Goal: Information Seeking & Learning: Find specific fact

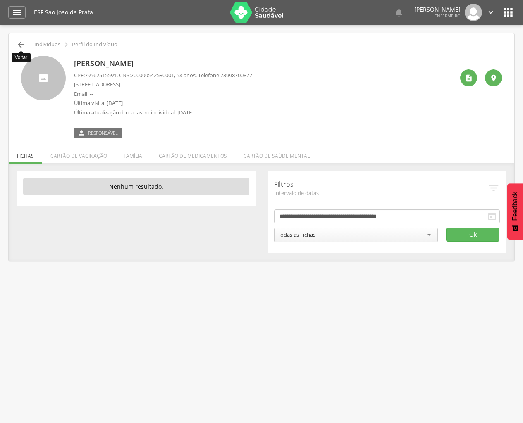
click at [19, 41] on icon "" at bounding box center [21, 45] width 10 height 10
click at [313, 0] on div "ESF Sao Joao da Prata   Lorem ipsum dolor sit amet, sed do eiusmod tempor inc…" at bounding box center [274, 12] width 480 height 25
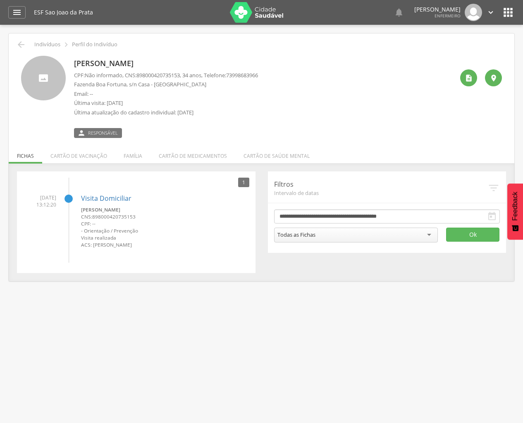
click at [193, 0] on div "ESF Sao Joao da Prata" at bounding box center [129, 12] width 190 height 25
drag, startPoint x: 70, startPoint y: 84, endPoint x: 126, endPoint y: 84, distance: 56.6
click at [126, 84] on div "Tiago Ferreira de Almeida CPF: Não informado , CNS: 898000420735153 , 34 anos, …" at bounding box center [261, 97] width 480 height 82
drag, startPoint x: 126, startPoint y: 84, endPoint x: 120, endPoint y: 86, distance: 7.1
copy p "Fazenda Boa Fortuna"
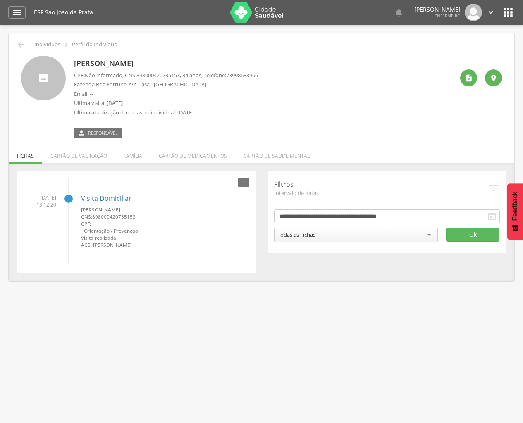
click at [169, 0] on div "ESF Sao Joao da Prata" at bounding box center [129, 12] width 190 height 25
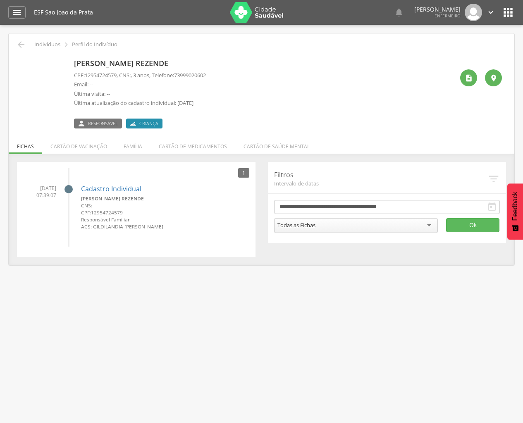
click at [147, 0] on div "ESF Sao Joao da Prata" at bounding box center [129, 12] width 190 height 25
click at [22, 43] on icon "" at bounding box center [21, 45] width 10 height 10
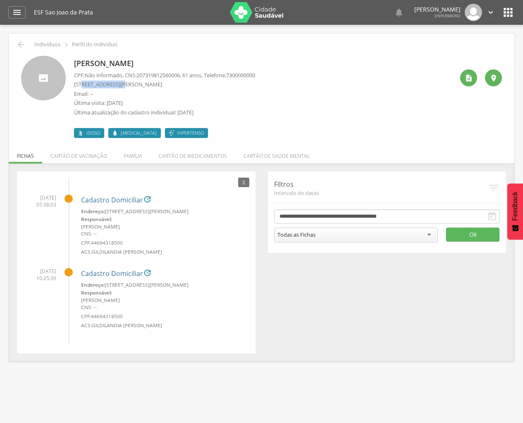
drag, startPoint x: 83, startPoint y: 86, endPoint x: 123, endPoint y: 87, distance: 39.7
click at [123, 87] on p "Rua Joao Bernadino, 136 Casa - São João da Prata" at bounding box center [164, 85] width 181 height 8
copy p "Joao Bernadino"
click at [70, 423] on div " Supervisão  Distritos  Ubs Coordenador: - Itamaraju / BA Intervalo de Tempo…" at bounding box center [261, 236] width 523 height 423
click at [57, 419] on div " Supervisão  Distritos  Ubs Coordenador: - Itamaraju / BA Intervalo de Tempo…" at bounding box center [261, 236] width 523 height 423
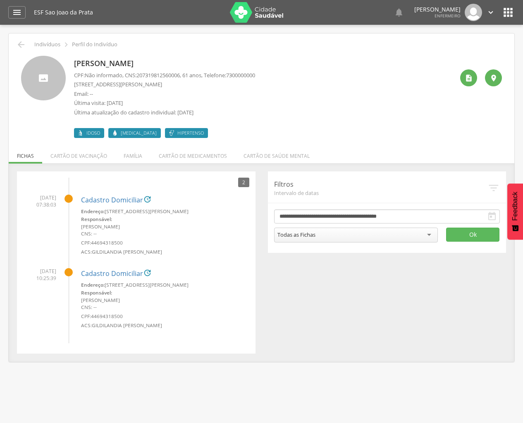
drag, startPoint x: 161, startPoint y: 13, endPoint x: 163, endPoint y: 0, distance: 13.0
click at [163, 0] on div "ESF Sao Joao da Prata" at bounding box center [129, 12] width 190 height 25
click at [164, 0] on div "ESF Sao Joao da Prata" at bounding box center [129, 12] width 190 height 25
click at [21, 47] on icon "" at bounding box center [21, 45] width 10 height 10
click at [24, 46] on icon "" at bounding box center [21, 45] width 10 height 10
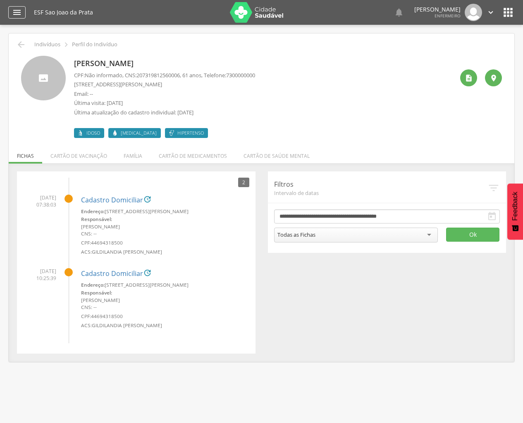
click at [18, 13] on icon "" at bounding box center [17, 12] width 10 height 10
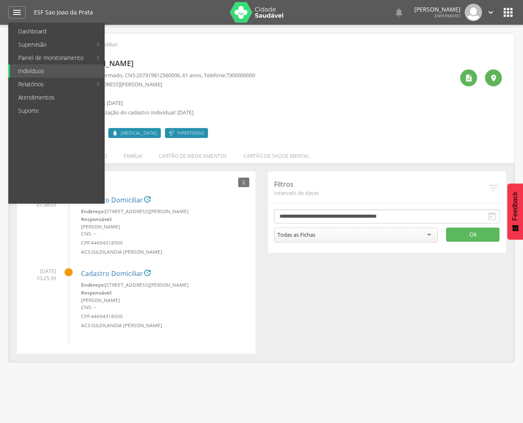
click at [278, 256] on div "**********" at bounding box center [261, 262] width 501 height 182
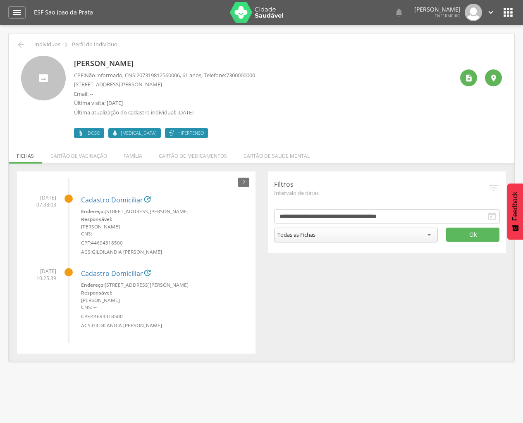
click at [202, 0] on div "ESF Sao Joao da Prata" at bounding box center [129, 12] width 190 height 25
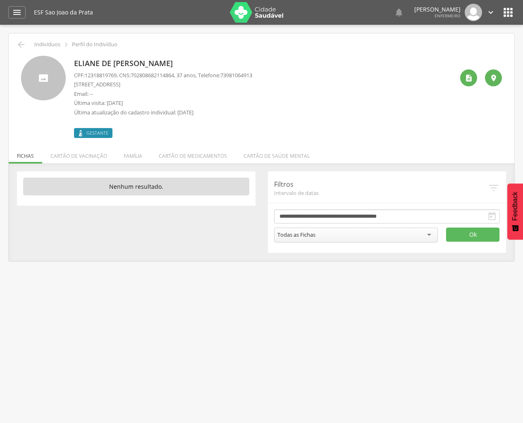
click at [197, 0] on div "ESF Sao Joao da Prata" at bounding box center [129, 12] width 190 height 25
drag, startPoint x: 85, startPoint y: 84, endPoint x: 109, endPoint y: 87, distance: 24.6
click at [109, 87] on p "[STREET_ADDRESS]" at bounding box center [163, 85] width 178 height 8
copy p "Sao Lucas"
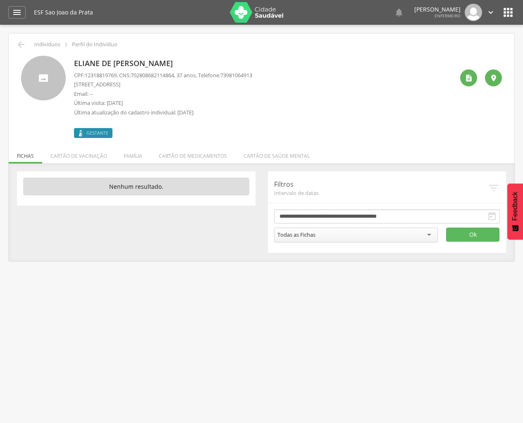
click at [150, 0] on div "ESF Sao Joao da Prata" at bounding box center [129, 12] width 190 height 25
click at [167, 0] on div "ESF Sao Joao da Prata" at bounding box center [129, 12] width 190 height 25
drag, startPoint x: 85, startPoint y: 83, endPoint x: 109, endPoint y: 82, distance: 23.6
click at [109, 82] on p "Rua Sao Lucas, 121 Casa - São João da Prata" at bounding box center [164, 85] width 181 height 8
copy p "Sao Lucas"
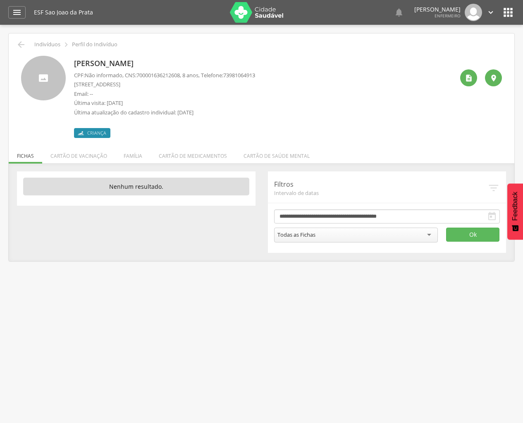
click at [131, 0] on div "ESF Sao Joao da Prata" at bounding box center [129, 12] width 190 height 25
click at [146, 0] on div "ESF Sao Joao da Prata" at bounding box center [129, 12] width 190 height 25
drag, startPoint x: 86, startPoint y: 84, endPoint x: 122, endPoint y: 82, distance: 36.0
click at [122, 82] on p "[STREET_ADDRESS][PERSON_NAME]" at bounding box center [164, 85] width 181 height 8
copy p "Tome de Souza"
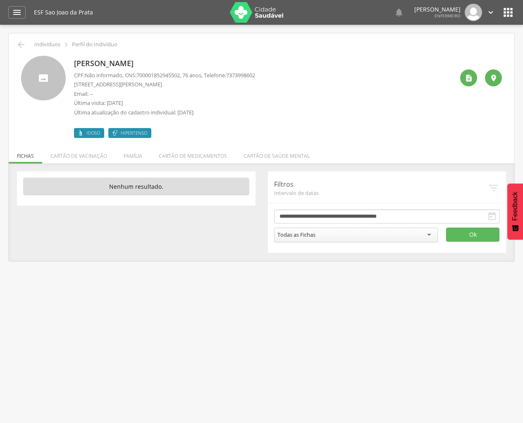
click at [56, 0] on div "ESF Sao Joao da Prata" at bounding box center [129, 12] width 190 height 25
click at [85, 3] on div "ESF Sao Joao da Prata" at bounding box center [129, 12] width 190 height 25
click at [141, 0] on div "ESF Sao Joao da Prata" at bounding box center [129, 12] width 190 height 25
drag, startPoint x: 74, startPoint y: 84, endPoint x: 109, endPoint y: 84, distance: 35.5
click at [109, 84] on p "[PERSON_NAME], 65 - Pirajá" at bounding box center [166, 85] width 184 height 8
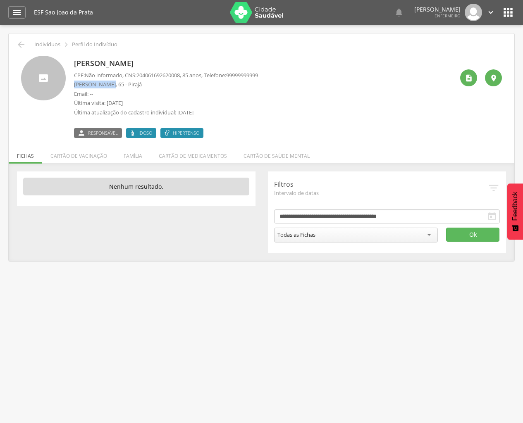
copy p "[PERSON_NAME]"
drag, startPoint x: 85, startPoint y: 84, endPoint x: 97, endPoint y: 82, distance: 12.1
click at [97, 82] on p "Rua Piraji, 175 Casa - São João da Prata" at bounding box center [166, 85] width 184 height 8
copy p "Piraj"
click at [130, 0] on div "ESF Sao Joao da Prata" at bounding box center [129, 12] width 190 height 25
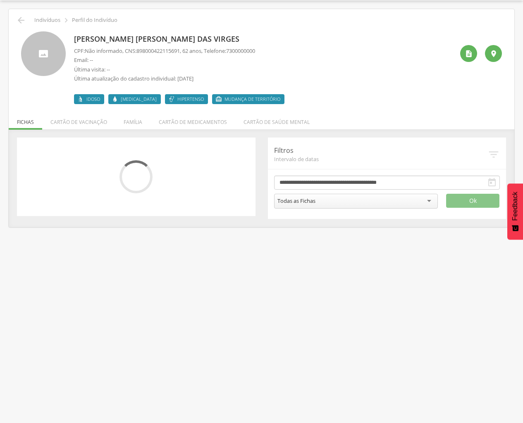
scroll to position [25, 0]
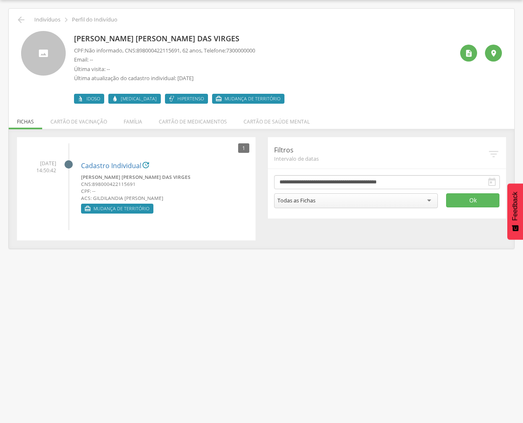
click at [123, 0] on div " Supervisão  Distritos  Ubs Coordenador: - [GEOGRAPHIC_DATA] / BA Intervalo …" at bounding box center [261, 211] width 523 height 423
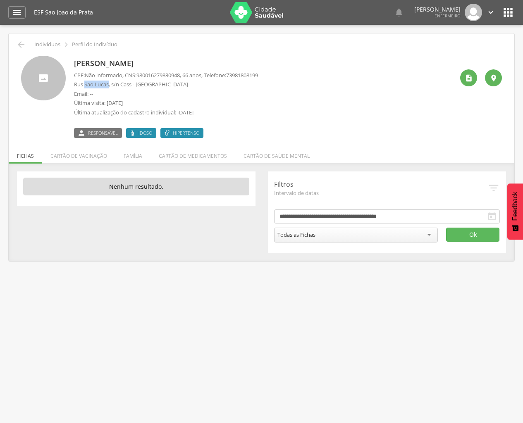
drag, startPoint x: 85, startPoint y: 83, endPoint x: 109, endPoint y: 85, distance: 24.1
click at [109, 85] on p "Rus Sao Lucas, s/n Cass - São João da Prata" at bounding box center [166, 85] width 184 height 8
drag, startPoint x: 109, startPoint y: 85, endPoint x: 105, endPoint y: 83, distance: 4.8
copy p "Sao Lucas"
click at [114, 0] on div "ESF Sao Joao da Prata" at bounding box center [129, 12] width 190 height 25
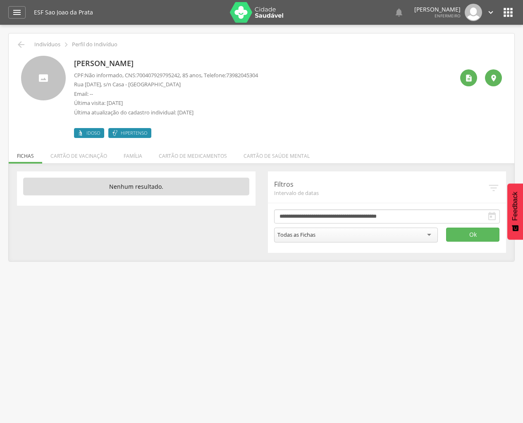
click at [153, 0] on div "ESF Sao Joao da Prata" at bounding box center [129, 12] width 190 height 25
drag, startPoint x: 85, startPoint y: 84, endPoint x: 105, endPoint y: 83, distance: 19.8
click at [105, 83] on p "Rua 02 Julho, s/n Casa - São João da Prata" at bounding box center [166, 85] width 184 height 8
copy p "02 Julho"
click at [109, 0] on div "ESF Sao Joao da Prata" at bounding box center [129, 12] width 190 height 25
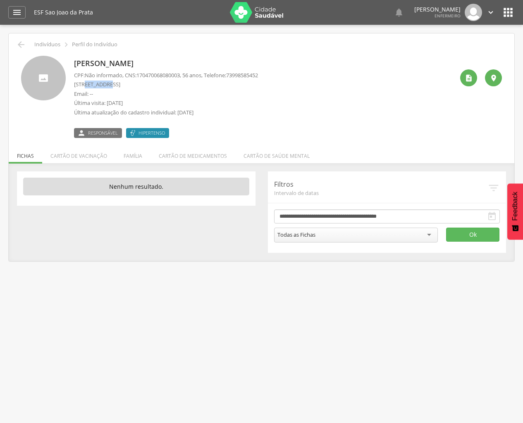
drag, startPoint x: 84, startPoint y: 83, endPoint x: 109, endPoint y: 81, distance: 24.5
click at [109, 81] on p "[STREET_ADDRESS]" at bounding box center [166, 85] width 184 height 8
copy p "São Lucas"
click at [155, 0] on div "ESF Sao Joao da Prata" at bounding box center [129, 12] width 190 height 25
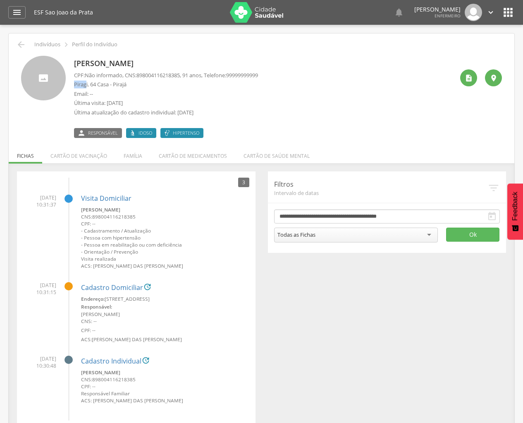
drag, startPoint x: 73, startPoint y: 82, endPoint x: 87, endPoint y: 82, distance: 14.0
click at [87, 82] on div "Anisia Ferreira Evangelista Pinto CPF: Não informado , CNS: 898004116218385 , 9…" at bounding box center [261, 97] width 480 height 82
copy p "Pirag"
click at [107, 0] on div "ESF Sao Joao da Prata" at bounding box center [129, 12] width 190 height 25
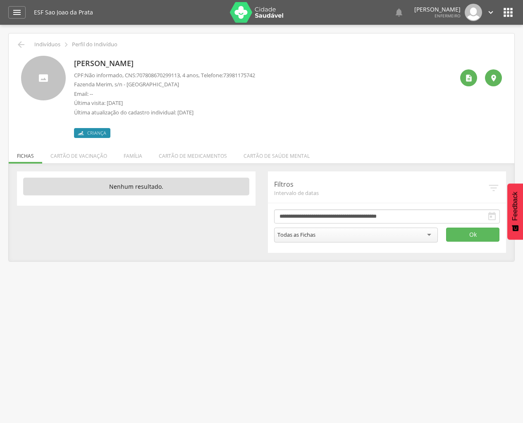
click at [142, 0] on div "ESF Sao Joao da Prata" at bounding box center [129, 12] width 190 height 25
drag, startPoint x: 74, startPoint y: 84, endPoint x: 112, endPoint y: 85, distance: 38.0
click at [112, 85] on p "Fazenda Merim, s/n - São João da Prata" at bounding box center [164, 85] width 181 height 8
copy p "Fazenda Merim"
click at [129, 0] on div "ESF Sao Joao da Prata" at bounding box center [129, 12] width 190 height 25
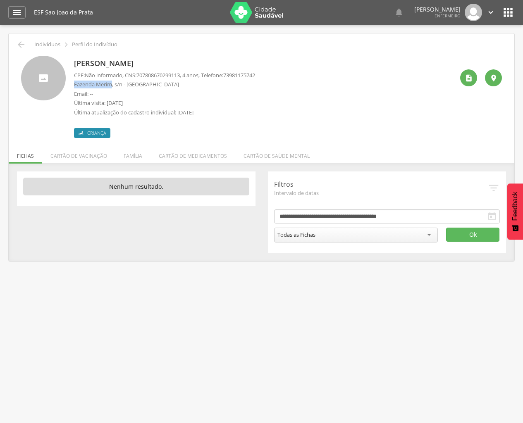
drag, startPoint x: 72, startPoint y: 82, endPoint x: 111, endPoint y: 81, distance: 38.4
click at [111, 81] on div "Beatriz dos Santos Nunes CPF: Não informado , CNS: 707808670299113 , 4 anos, Te…" at bounding box center [261, 97] width 480 height 82
copy p "Fazenda Merim"
click at [135, 0] on div "ESF Sao Joao da Prata" at bounding box center [129, 12] width 190 height 25
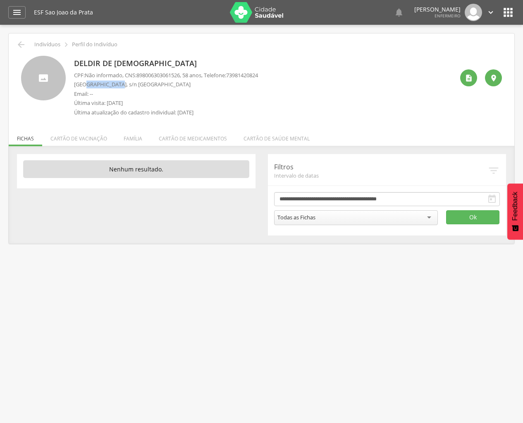
drag, startPoint x: 85, startPoint y: 83, endPoint x: 114, endPoint y: 83, distance: 29.3
click at [114, 83] on p "[GEOGRAPHIC_DATA], s/n [GEOGRAPHIC_DATA]" at bounding box center [166, 85] width 184 height 8
drag, startPoint x: 114, startPoint y: 83, endPoint x: 111, endPoint y: 86, distance: 4.5
copy p "Vista Alegre"
click at [67, 8] on div "ESF Sao Joao da Prata" at bounding box center [129, 12] width 190 height 25
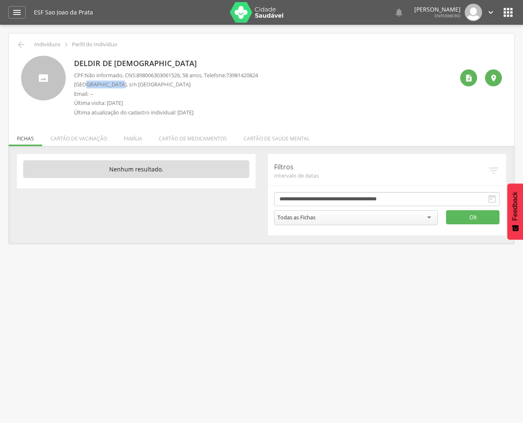
drag, startPoint x: 86, startPoint y: 83, endPoint x: 114, endPoint y: 84, distance: 28.5
click at [114, 84] on p "Rua Vista Alegre, s/n Casa - São João da Prata" at bounding box center [166, 85] width 184 height 8
drag, startPoint x: 114, startPoint y: 84, endPoint x: 109, endPoint y: 86, distance: 6.3
copy p "Vista Alegre"
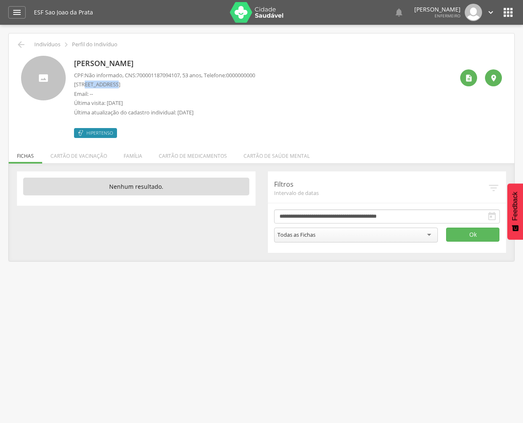
drag, startPoint x: 86, startPoint y: 83, endPoint x: 114, endPoint y: 84, distance: 27.3
click at [114, 84] on p "[STREET_ADDRESS]" at bounding box center [164, 85] width 181 height 8
drag, startPoint x: 114, startPoint y: 84, endPoint x: 109, endPoint y: 83, distance: 4.8
copy p "São Vicente"
click at [141, 0] on div "ESF Sao Joao da Prata" at bounding box center [129, 12] width 190 height 25
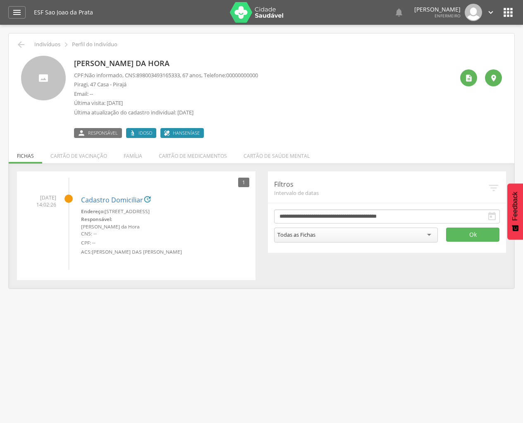
click at [22, 50] on div "Francisca Santos da Hora CPF: Não informado , CNS: 898003493165333 , 67 anos, T…" at bounding box center [261, 94] width 493 height 88
click at [21, 48] on icon "" at bounding box center [21, 45] width 10 height 10
click at [180, 0] on div "ESF Sao Joao da Prata" at bounding box center [129, 12] width 190 height 25
drag, startPoint x: 75, startPoint y: 85, endPoint x: 88, endPoint y: 81, distance: 13.2
click at [88, 81] on p "Piragi, 47 Casa - Pirajá" at bounding box center [166, 85] width 184 height 8
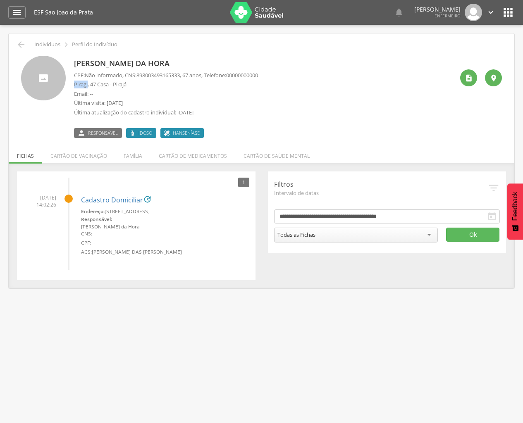
copy p "Piragi"
click at [69, 0] on div "ESF Sao Joao da Prata" at bounding box center [129, 12] width 190 height 25
click at [132, 0] on div "ESF Sao Joao da Prata" at bounding box center [129, 12] width 190 height 25
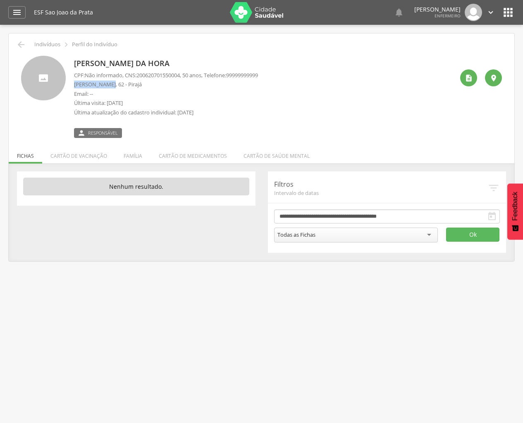
drag, startPoint x: 74, startPoint y: 83, endPoint x: 110, endPoint y: 83, distance: 36.4
click at [110, 83] on div "Gilmar Ribeiro da Hora CPF: Não informado , CNS: 200620701550004 , 50 anos, Tel…" at bounding box center [261, 97] width 480 height 82
copy p "Medeiros Neto"
click at [133, 0] on div "ESF Sao Joao da Prata" at bounding box center [129, 12] width 190 height 25
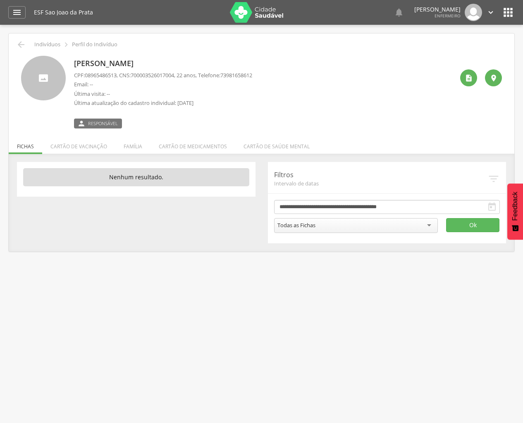
click at [85, 0] on div "ESF Sao Joao da Prata" at bounding box center [129, 12] width 190 height 25
click at [15, 44] on div " Indivíduos  Perfil do Indivíduo" at bounding box center [261, 45] width 493 height 10
click at [98, 0] on div "ESF Sao Joao da Prata" at bounding box center [129, 12] width 190 height 25
